Goal: Task Accomplishment & Management: Manage account settings

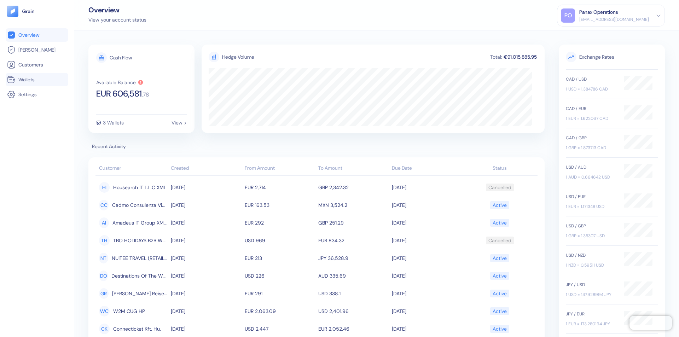
click at [37, 80] on link "Wallets" at bounding box center [37, 79] width 60 height 8
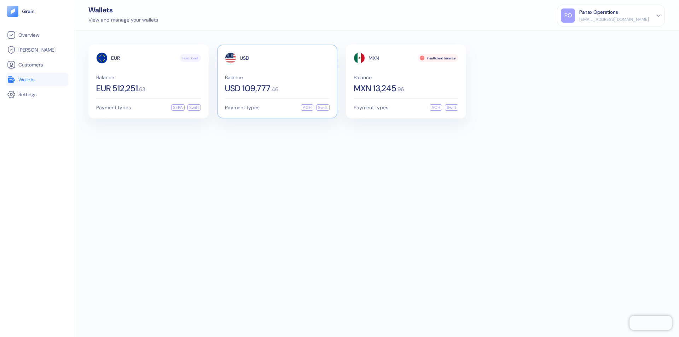
click at [244, 58] on span "USD" at bounding box center [245, 58] width 10 height 5
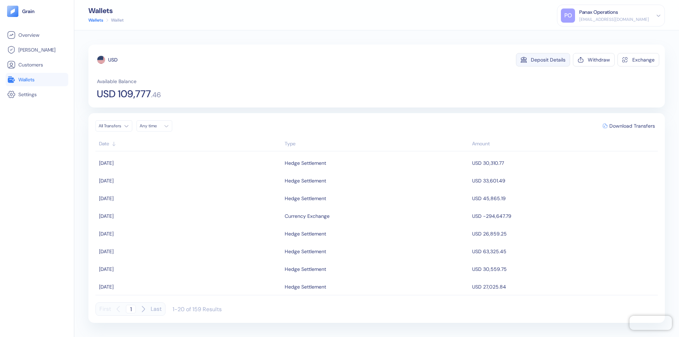
click at [548, 60] on div "Deposit Details" at bounding box center [548, 59] width 35 height 5
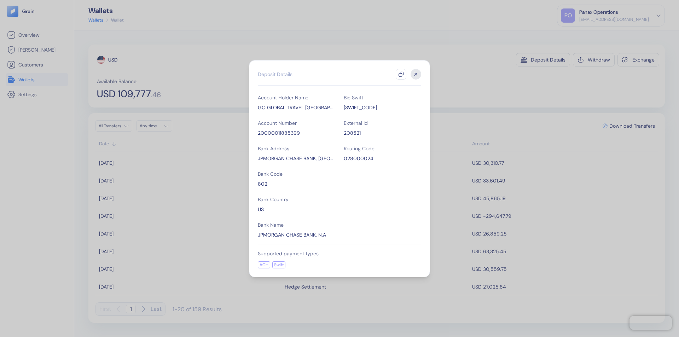
click at [401, 74] on icon "button" at bounding box center [401, 74] width 6 height 6
click at [416, 74] on icon "button" at bounding box center [416, 74] width 2 height 2
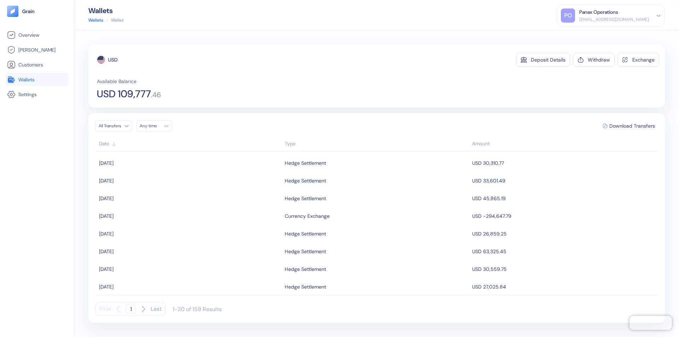
click at [156, 126] on div "Any time" at bounding box center [150, 126] width 21 height 6
click at [181, 172] on button "12" at bounding box center [181, 172] width 8 height 8
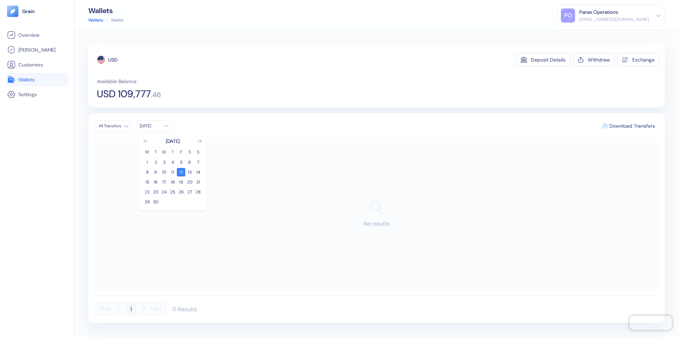
click at [146, 141] on icon "Go to previous month" at bounding box center [146, 141] width 4 height 3
click at [164, 182] on button "13" at bounding box center [164, 182] width 8 height 8
click at [113, 60] on div "USD" at bounding box center [112, 59] width 9 height 7
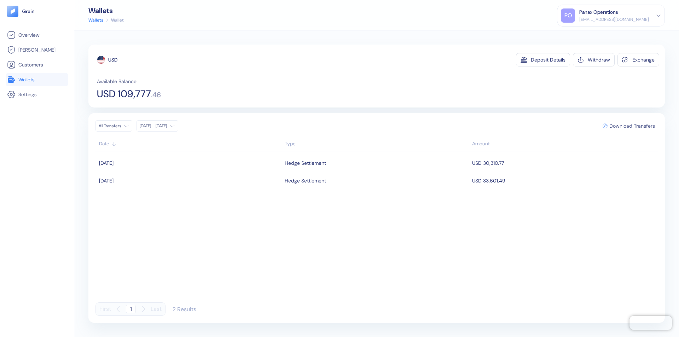
click at [632, 126] on span "Download Transfers" at bounding box center [632, 125] width 46 height 5
click at [37, 80] on link "Wallets" at bounding box center [37, 79] width 60 height 8
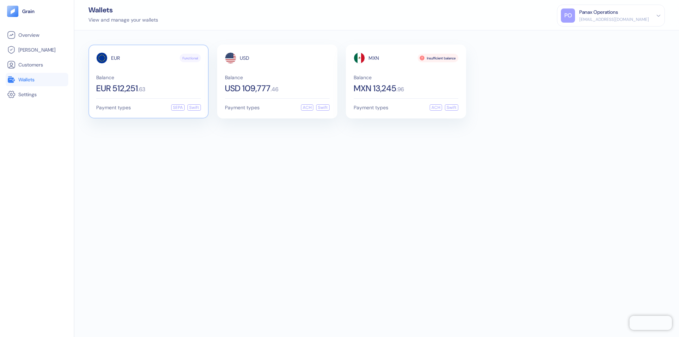
click at [115, 58] on span "EUR" at bounding box center [115, 58] width 9 height 5
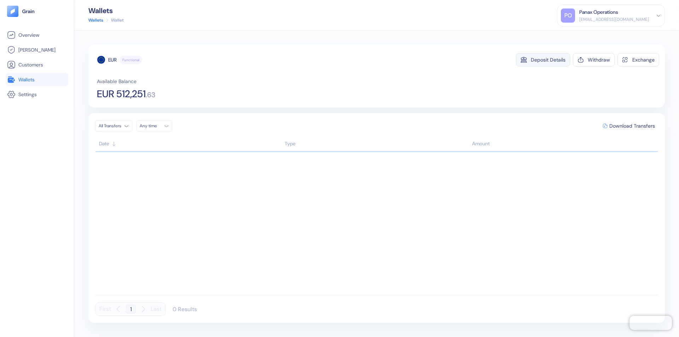
click at [548, 60] on div "Deposit Details" at bounding box center [548, 59] width 35 height 5
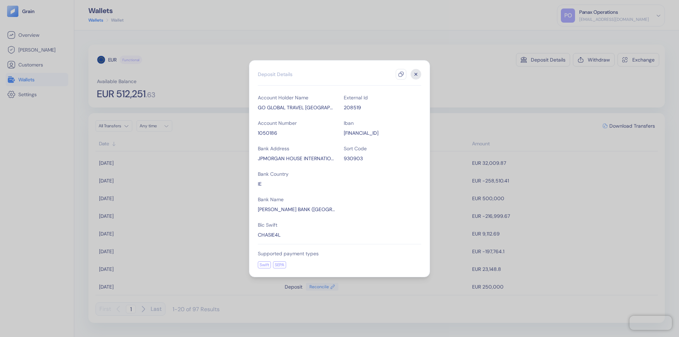
click at [401, 74] on icon "button" at bounding box center [401, 74] width 6 height 6
click at [416, 74] on icon "button" at bounding box center [416, 74] width 2 height 2
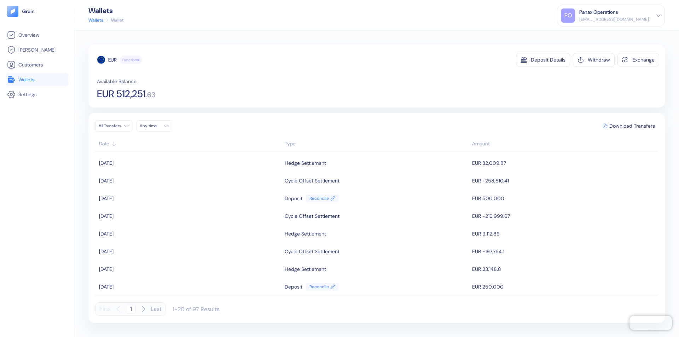
click at [156, 126] on div "Any time" at bounding box center [150, 126] width 21 height 6
click at [181, 172] on button "12" at bounding box center [181, 172] width 8 height 8
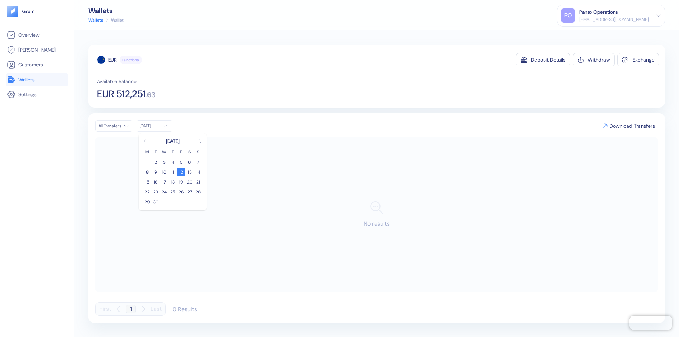
click at [146, 141] on icon "Go to previous month" at bounding box center [146, 141] width 4 height 3
click at [164, 182] on button "13" at bounding box center [164, 182] width 8 height 8
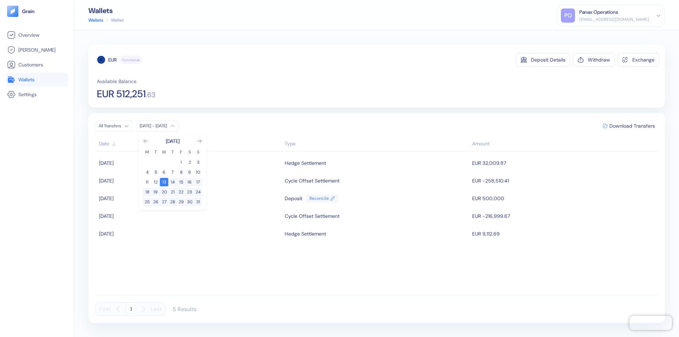
click at [112, 60] on div "EUR" at bounding box center [112, 59] width 8 height 7
click at [632, 126] on span "Download Transfers" at bounding box center [632, 125] width 46 height 5
click at [37, 80] on link "Wallets" at bounding box center [37, 79] width 60 height 8
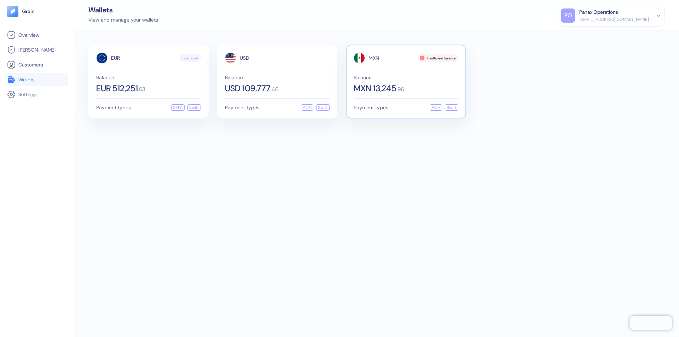
click at [374, 58] on span "MXN" at bounding box center [373, 58] width 11 height 5
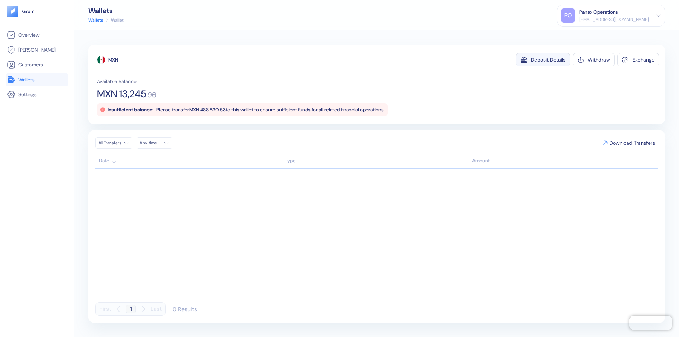
click at [548, 60] on div "Deposit Details" at bounding box center [548, 59] width 35 height 5
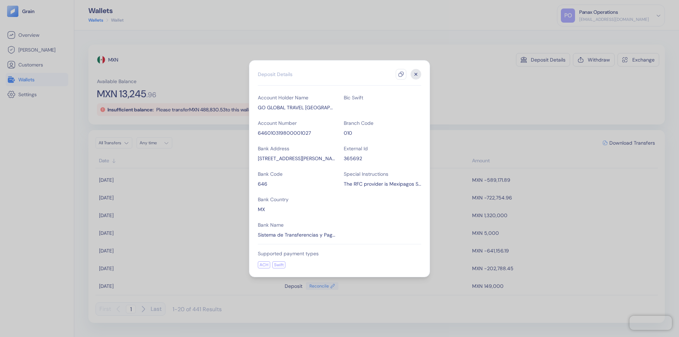
click at [401, 74] on icon "button" at bounding box center [401, 74] width 6 height 6
click at [416, 74] on icon "button" at bounding box center [416, 74] width 2 height 2
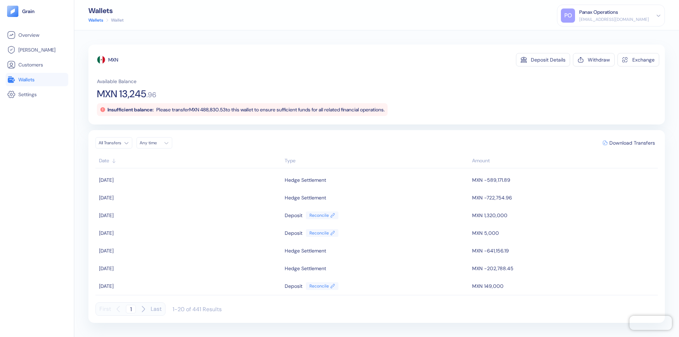
click at [156, 143] on div "Any time" at bounding box center [150, 143] width 21 height 6
click at [181, 189] on button "12" at bounding box center [181, 189] width 8 height 8
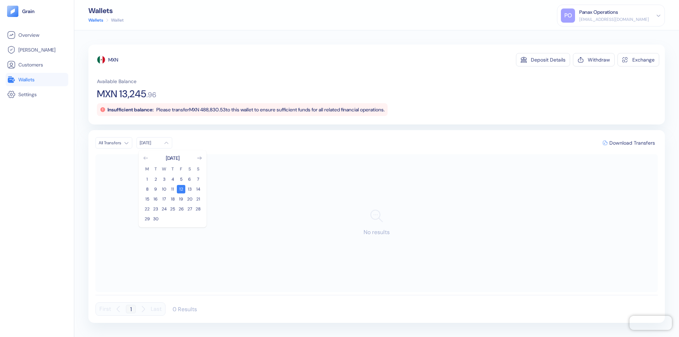
click at [146, 158] on icon "Go to previous month" at bounding box center [146, 158] width 4 height 3
click at [164, 199] on button "13" at bounding box center [164, 199] width 8 height 8
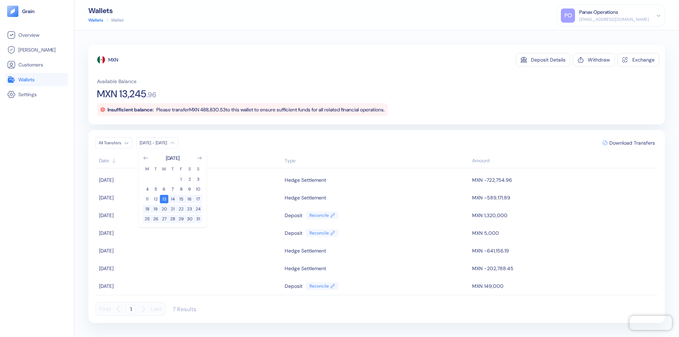
click at [113, 60] on div "MXN" at bounding box center [113, 59] width 10 height 7
click at [632, 143] on span "Download Transfers" at bounding box center [632, 142] width 46 height 5
click at [618, 16] on div "Panax Operations" at bounding box center [598, 11] width 39 height 7
click at [589, 35] on div "Sign Out" at bounding box center [579, 34] width 19 height 7
